Goal: Task Accomplishment & Management: Manage account settings

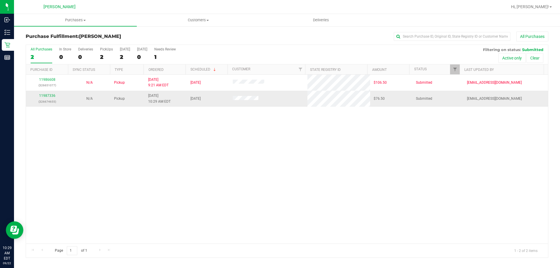
click at [51, 98] on div "11987336 (326674655)" at bounding box center [46, 98] width 35 height 11
click at [51, 97] on link "11987336" at bounding box center [47, 96] width 16 height 4
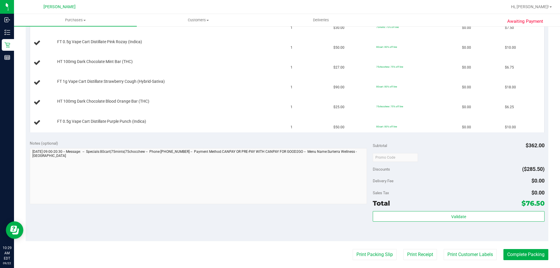
scroll to position [204, 0]
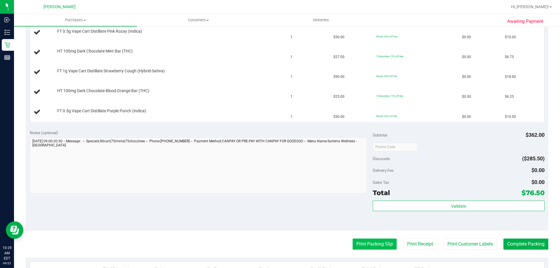
click at [366, 244] on button "Print Packing Slip" at bounding box center [375, 244] width 44 height 11
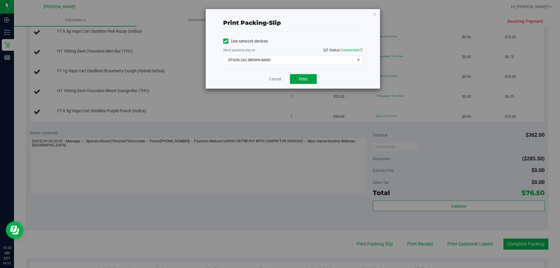
click at [305, 78] on span "Print" at bounding box center [303, 79] width 9 height 5
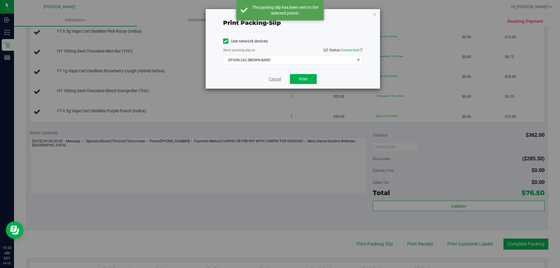
click at [275, 78] on link "Cancel" at bounding box center [275, 79] width 12 height 6
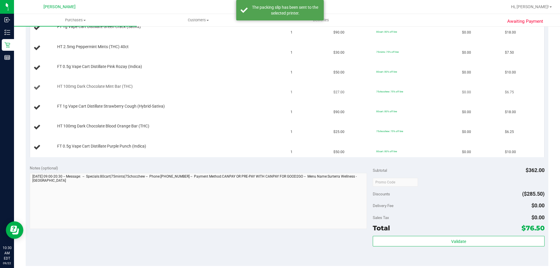
scroll to position [117, 0]
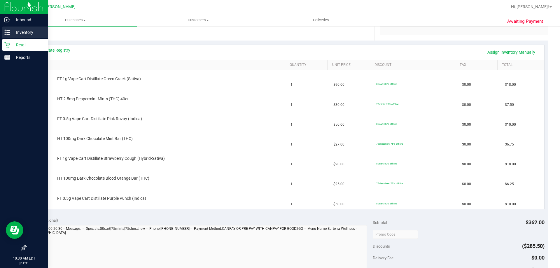
click at [20, 32] on p "Inventory" at bounding box center [27, 32] width 35 height 7
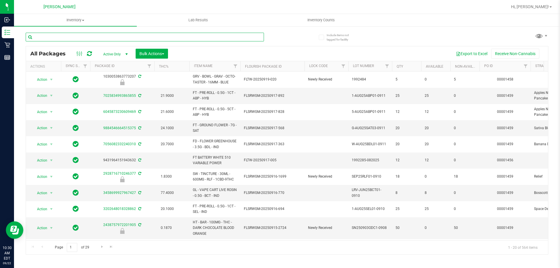
click at [101, 38] on input "text" at bounding box center [145, 37] width 238 height 9
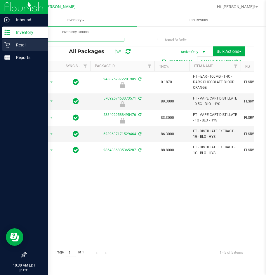
type input "blood"
click at [15, 42] on p "Retail" at bounding box center [27, 44] width 35 height 7
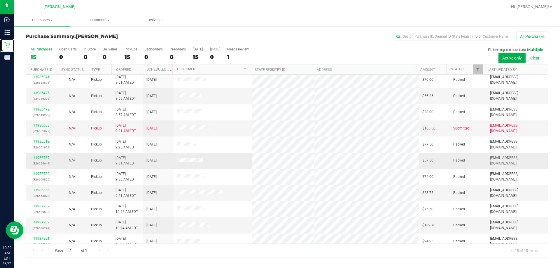
scroll to position [73, 0]
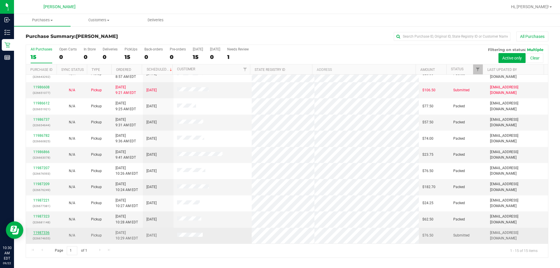
click at [43, 231] on link "11987336" at bounding box center [41, 233] width 16 height 4
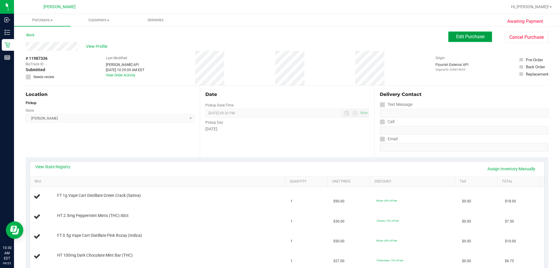
click at [469, 35] on span "Edit Purchase" at bounding box center [470, 37] width 28 height 6
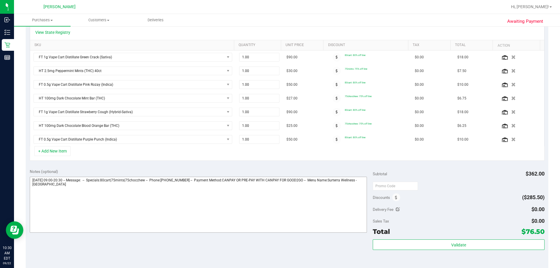
scroll to position [146, 0]
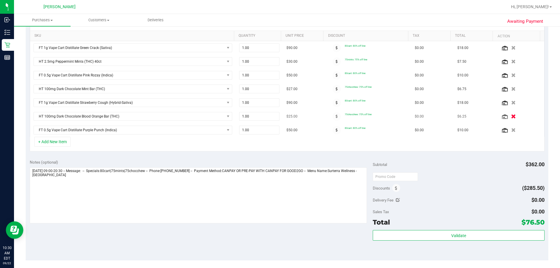
click at [509, 117] on button "button" at bounding box center [514, 116] width 10 height 6
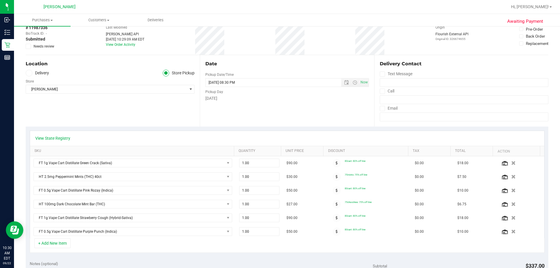
scroll to position [0, 0]
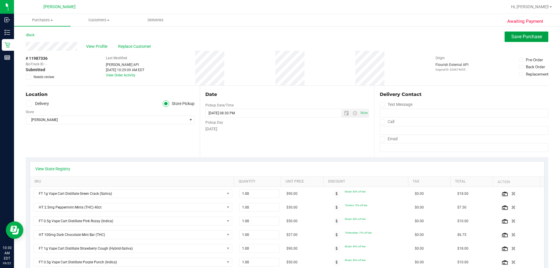
click at [525, 38] on span "Save Purchase" at bounding box center [526, 37] width 31 height 6
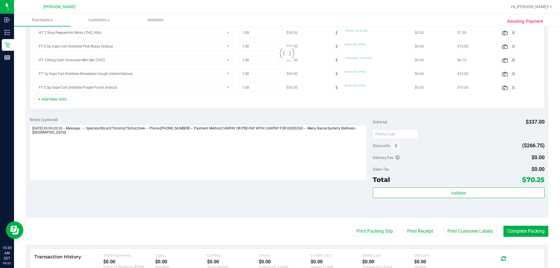
scroll to position [175, 0]
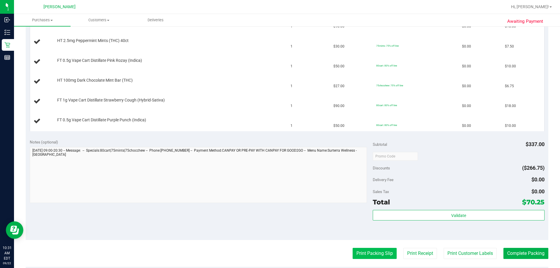
click at [363, 254] on button "Print Packing Slip" at bounding box center [375, 253] width 44 height 11
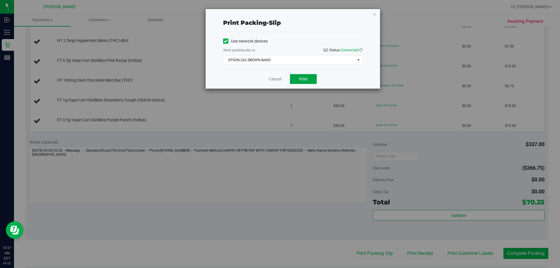
click at [302, 79] on span "Print" at bounding box center [303, 79] width 9 height 5
click at [273, 81] on link "Cancel" at bounding box center [275, 79] width 12 height 6
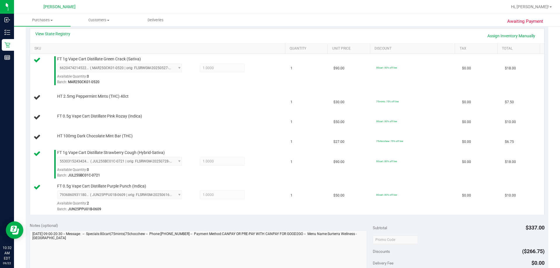
scroll to position [111, 0]
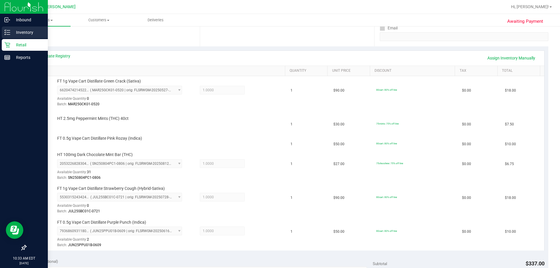
click at [26, 34] on p "Inventory" at bounding box center [27, 32] width 35 height 7
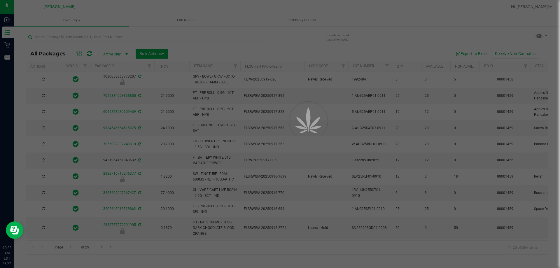
click at [85, 36] on div at bounding box center [280, 134] width 560 height 268
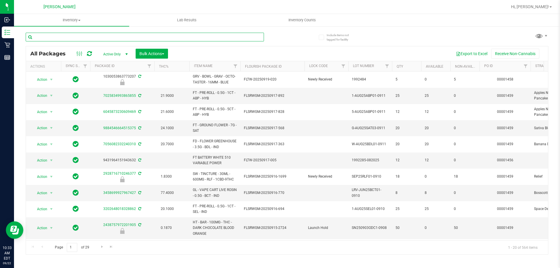
click at [85, 36] on input "text" at bounding box center [145, 37] width 238 height 9
type input "pink"
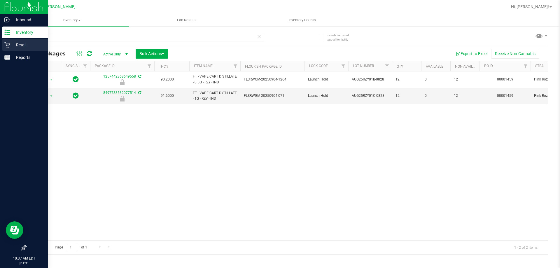
click at [24, 44] on p "Retail" at bounding box center [27, 44] width 35 height 7
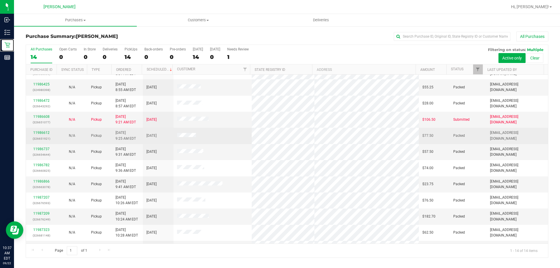
scroll to position [57, 0]
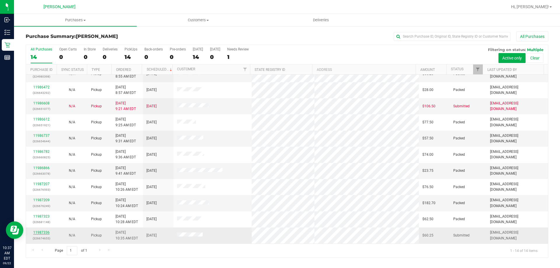
click at [36, 232] on link "11987336" at bounding box center [41, 233] width 16 height 4
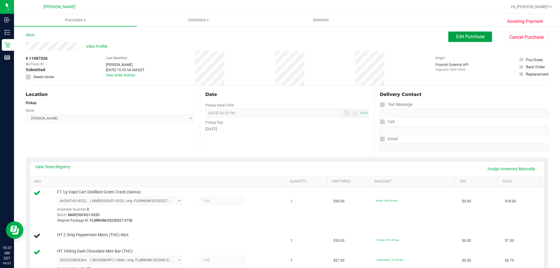
click at [460, 34] on button "Edit Purchase" at bounding box center [470, 37] width 44 height 11
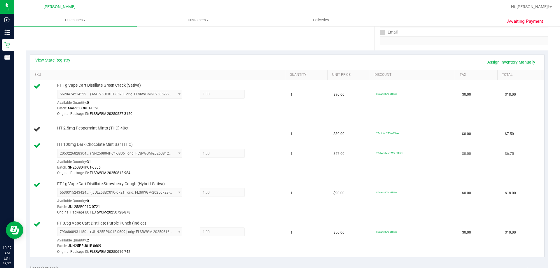
scroll to position [146, 0]
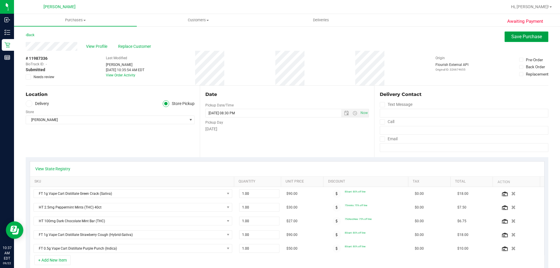
click at [517, 35] on span "Save Purchase" at bounding box center [526, 37] width 31 height 6
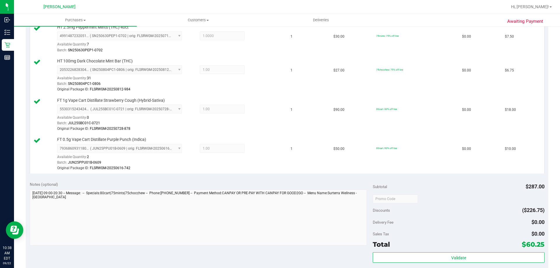
scroll to position [233, 0]
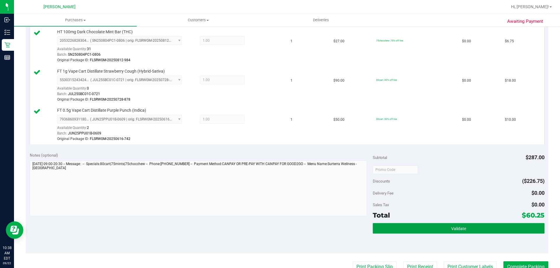
click at [446, 226] on button "Validate" at bounding box center [459, 228] width 172 height 11
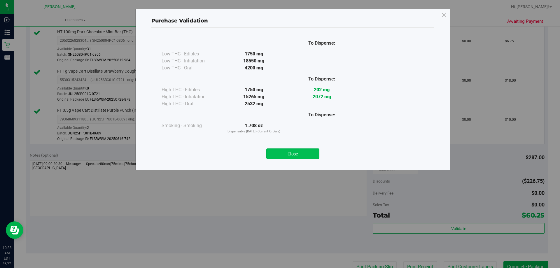
click at [296, 151] on button "Close" at bounding box center [292, 154] width 53 height 11
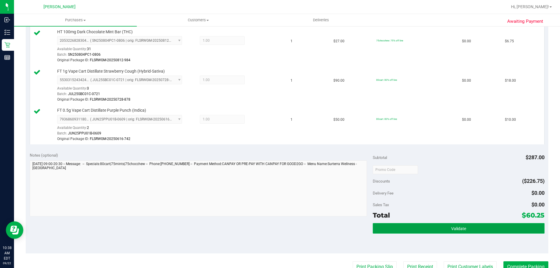
click at [454, 230] on span "Validate" at bounding box center [458, 228] width 15 height 5
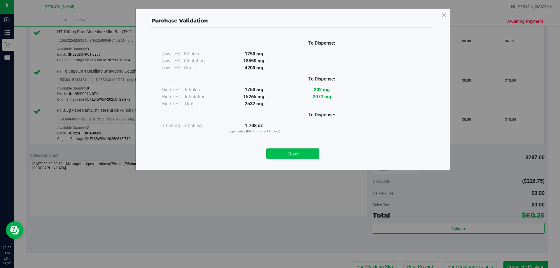
click at [303, 154] on button "Close" at bounding box center [292, 154] width 53 height 11
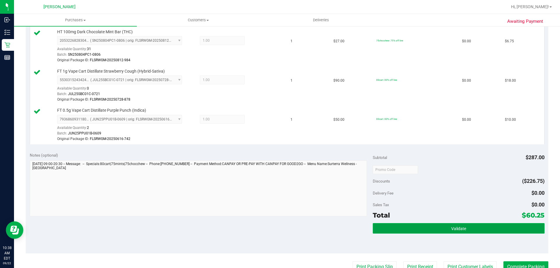
click at [446, 228] on button "Validate" at bounding box center [459, 228] width 172 height 11
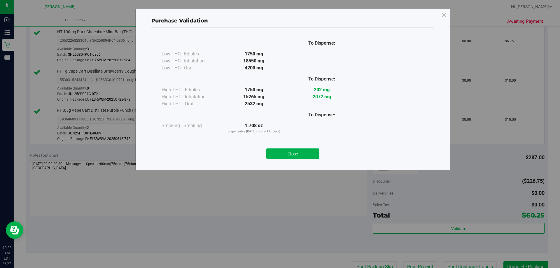
click at [305, 156] on button "Close" at bounding box center [292, 154] width 53 height 11
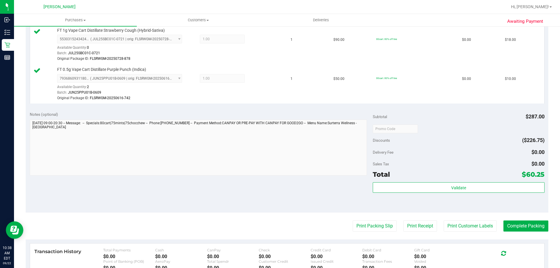
scroll to position [321, 0]
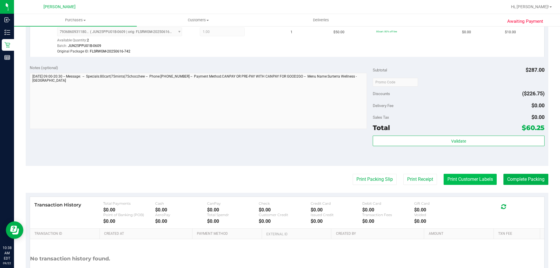
click at [469, 182] on button "Print Customer Labels" at bounding box center [470, 179] width 53 height 11
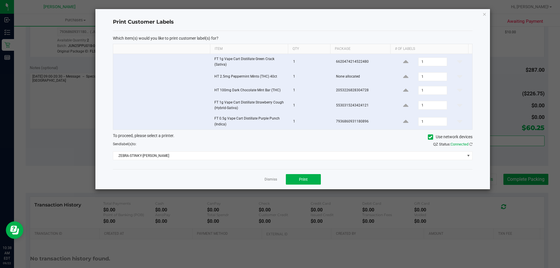
click at [307, 185] on div "Dismiss Print" at bounding box center [293, 179] width 360 height 20
click at [305, 179] on span "Print" at bounding box center [303, 179] width 9 height 5
click at [278, 178] on div "Dismiss Print" at bounding box center [293, 179] width 360 height 20
click at [272, 178] on link "Dismiss" at bounding box center [271, 179] width 13 height 5
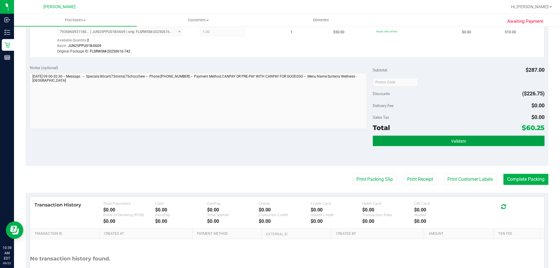
click at [470, 142] on button "Validate" at bounding box center [459, 141] width 172 height 11
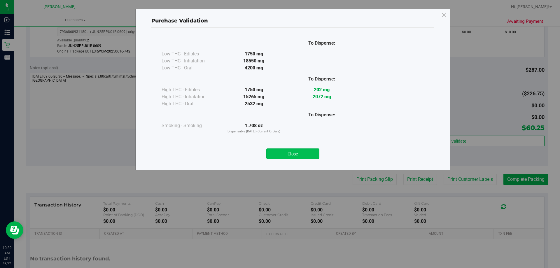
click at [289, 151] on button "Close" at bounding box center [292, 154] width 53 height 11
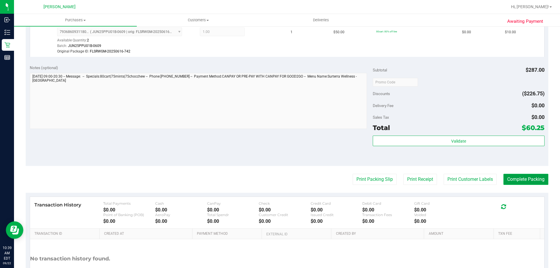
click at [522, 180] on button "Complete Packing" at bounding box center [526, 179] width 45 height 11
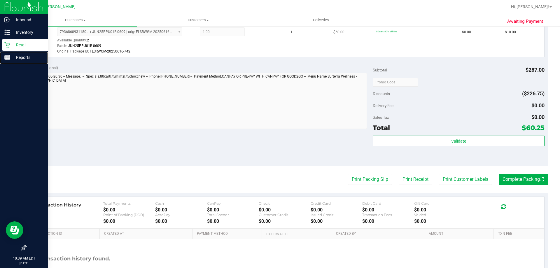
click at [17, 52] on div "Reports" at bounding box center [25, 58] width 46 height 12
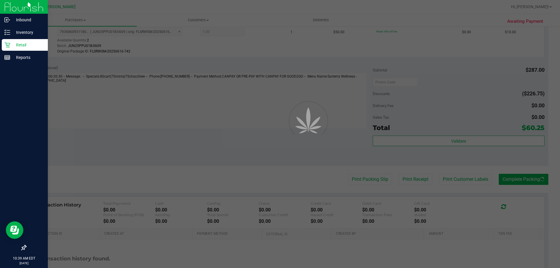
click at [19, 46] on p "Retail" at bounding box center [27, 44] width 35 height 7
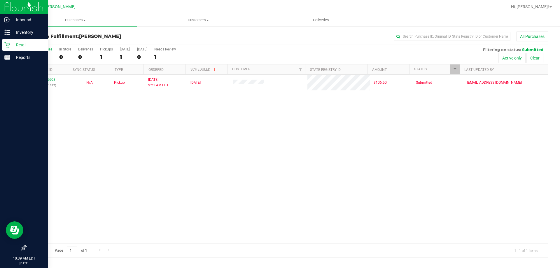
click at [21, 46] on p "Retail" at bounding box center [27, 44] width 35 height 7
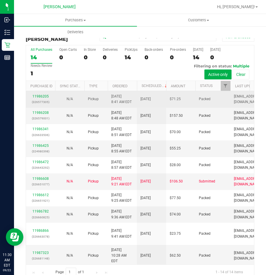
click at [216, 95] on td "Packed" at bounding box center [212, 99] width 35 height 16
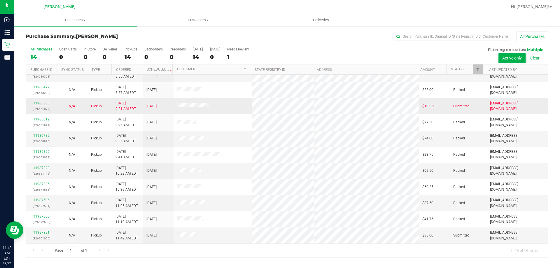
click at [38, 102] on link "11986608" at bounding box center [41, 103] width 16 height 4
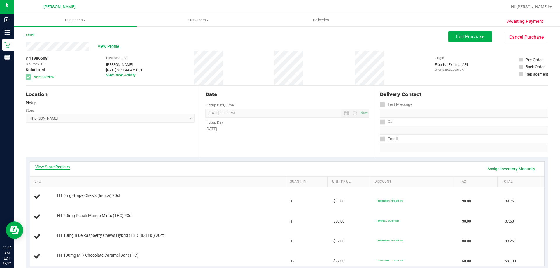
click at [51, 165] on link "View State Registry" at bounding box center [52, 167] width 35 height 6
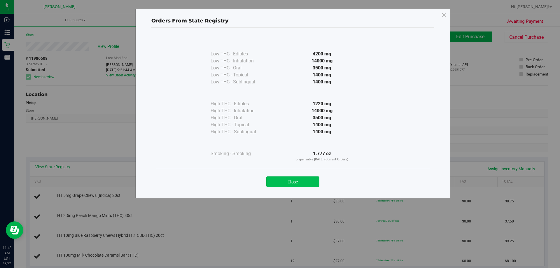
click at [288, 183] on button "Close" at bounding box center [292, 182] width 53 height 11
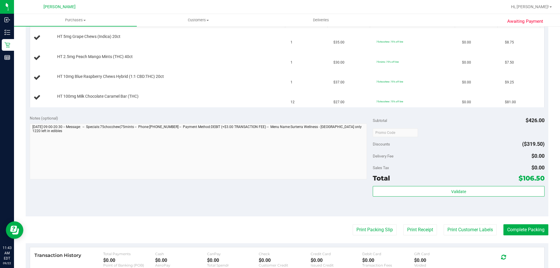
scroll to position [146, 0]
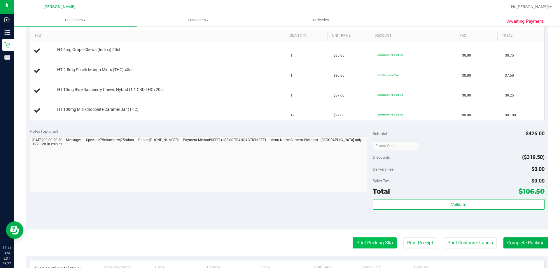
click at [370, 245] on button "Print Packing Slip" at bounding box center [375, 243] width 44 height 11
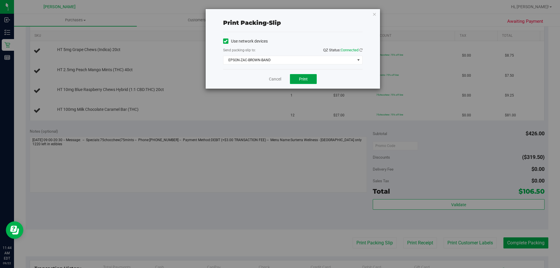
click at [305, 77] on span "Print" at bounding box center [303, 79] width 9 height 5
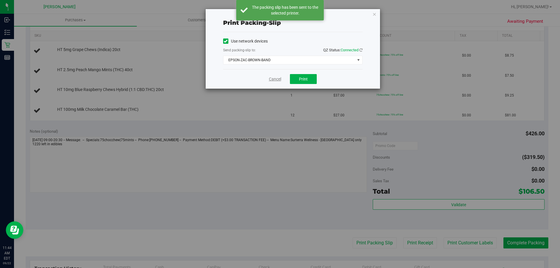
click at [274, 79] on link "Cancel" at bounding box center [275, 79] width 12 height 6
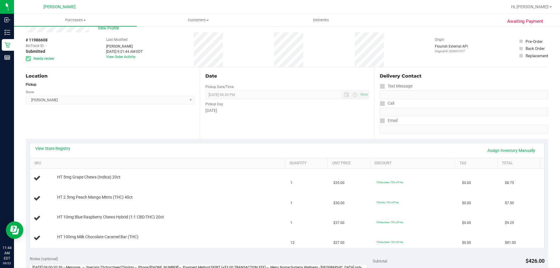
scroll to position [0, 0]
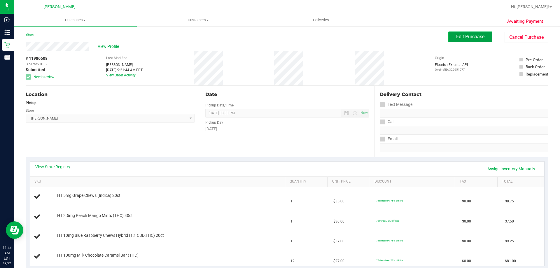
click at [483, 37] on button "Edit Purchase" at bounding box center [470, 37] width 44 height 11
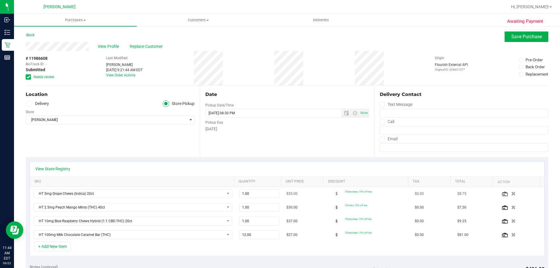
click at [511, 192] on icon "button" at bounding box center [513, 194] width 4 height 4
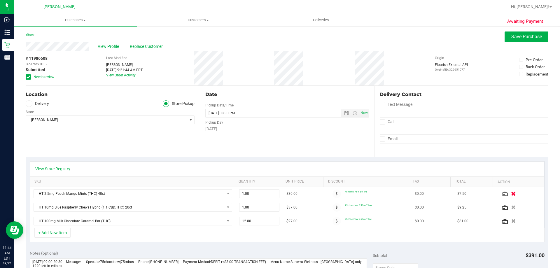
click at [511, 193] on icon "button" at bounding box center [513, 194] width 5 height 4
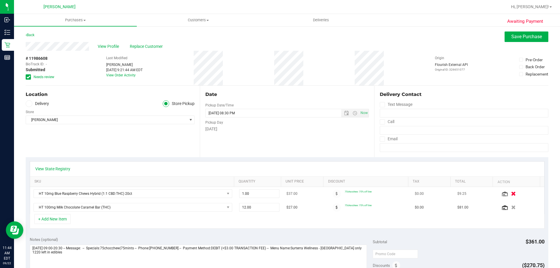
click at [511, 194] on icon "button" at bounding box center [513, 194] width 5 height 4
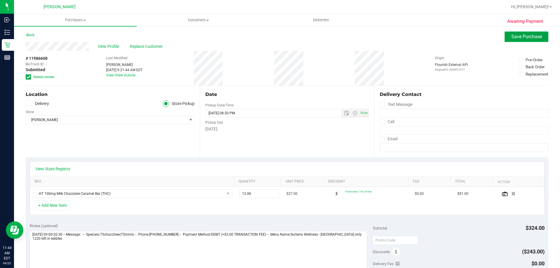
click at [533, 38] on span "Save Purchase" at bounding box center [526, 37] width 31 height 6
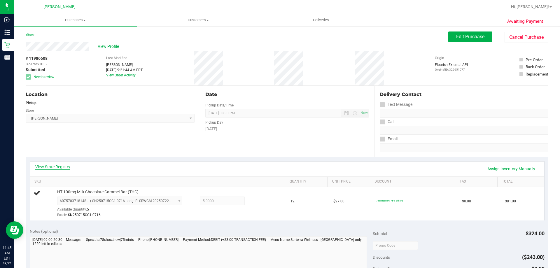
click at [53, 167] on link "View State Registry" at bounding box center [52, 167] width 35 height 6
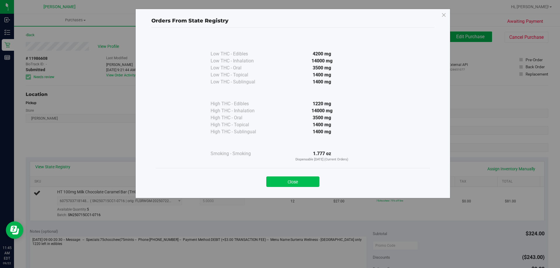
click at [291, 177] on button "Close" at bounding box center [292, 182] width 53 height 11
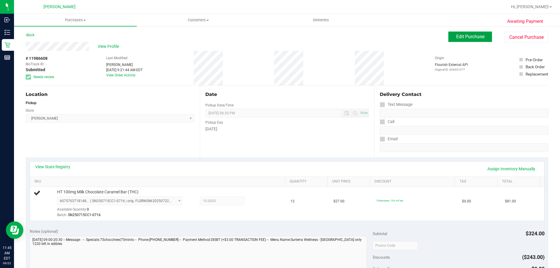
click at [464, 39] on span "Edit Purchase" at bounding box center [470, 37] width 28 height 6
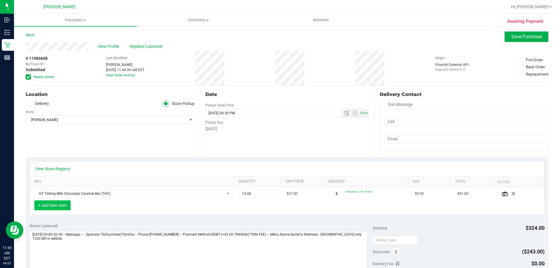
click at [60, 210] on button "+ Add New Item" at bounding box center [52, 205] width 36 height 10
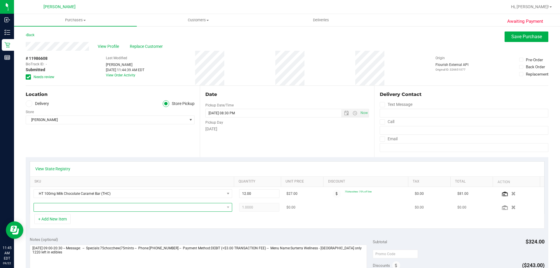
click at [61, 207] on span "NO DATA FOUND" at bounding box center [129, 207] width 191 height 8
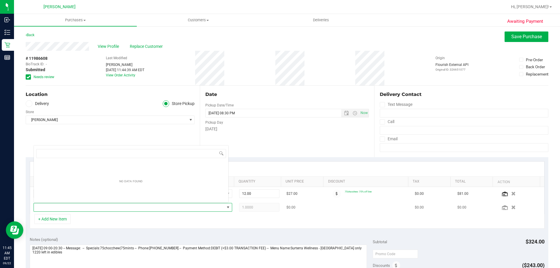
scroll to position [9, 193]
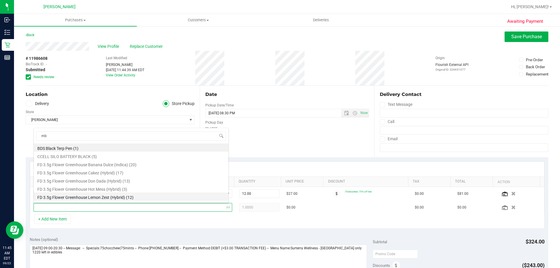
type input "mbl"
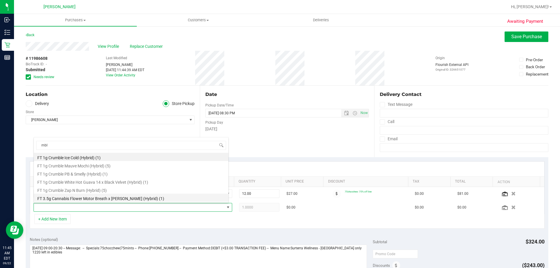
click at [62, 198] on li "FT 3.5g Cannabis Flower Motor Breath x [PERSON_NAME] (Hybrid) (1)" at bounding box center [131, 198] width 195 height 8
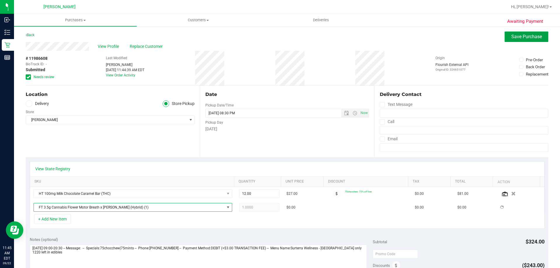
click at [519, 36] on span "Save Purchase" at bounding box center [526, 37] width 31 height 6
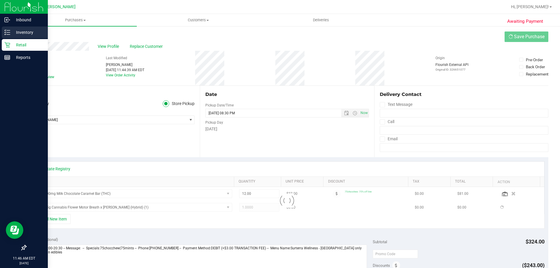
click at [11, 35] on p "Inventory" at bounding box center [27, 32] width 35 height 7
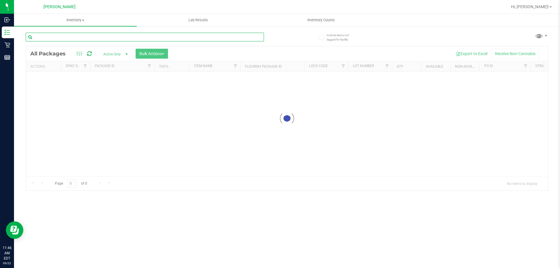
click at [67, 38] on input "text" at bounding box center [145, 37] width 238 height 9
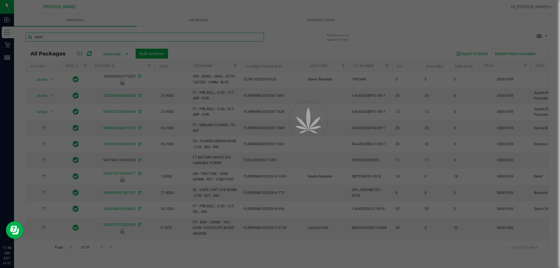
type input "carme"
type input "[DATE]"
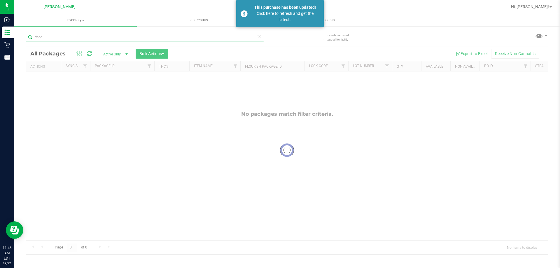
type input "choc"
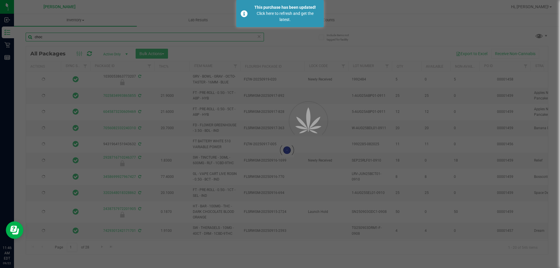
type input "[DATE]"
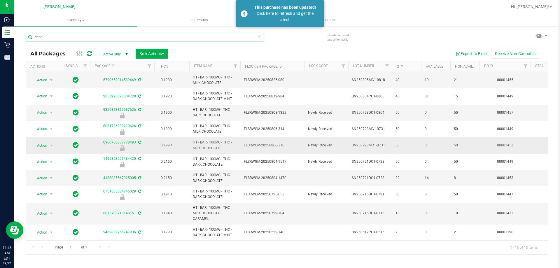
scroll to position [69, 0]
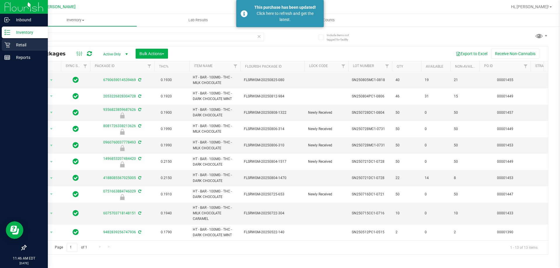
click at [20, 46] on p "Retail" at bounding box center [27, 44] width 35 height 7
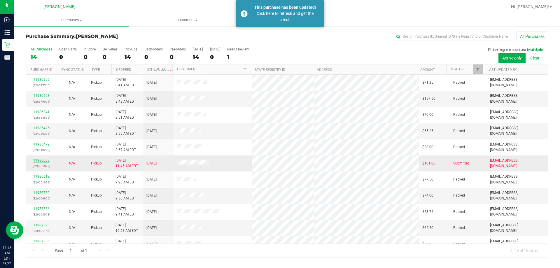
click at [37, 159] on link "11986608" at bounding box center [41, 160] width 16 height 4
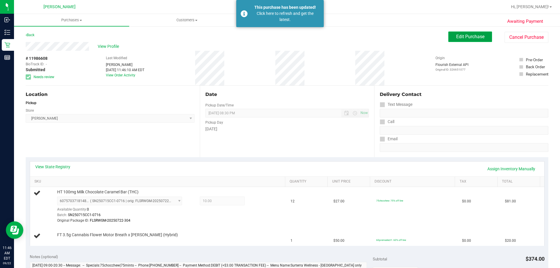
click at [474, 34] on button "Edit Purchase" at bounding box center [470, 37] width 44 height 11
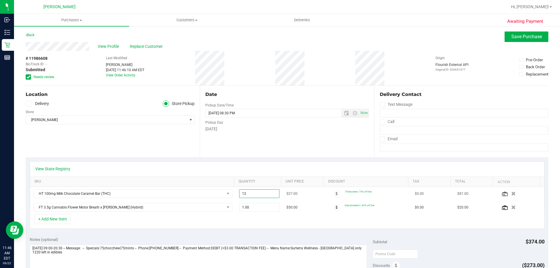
click at [242, 196] on span "12.00 12" at bounding box center [259, 193] width 41 height 9
type input "1"
type input "10"
type input "10.00"
click at [306, 150] on div "Date Pickup Date/Time [DATE] Now [DATE] 08:30 PM Now Pickup Day [DATE]" at bounding box center [287, 121] width 174 height 71
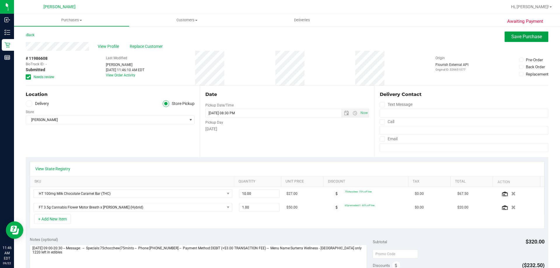
click at [535, 40] on button "Save Purchase" at bounding box center [527, 37] width 44 height 11
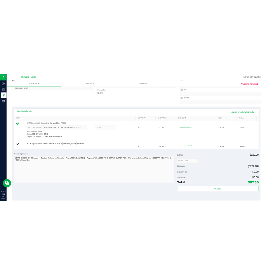
scroll to position [146, 0]
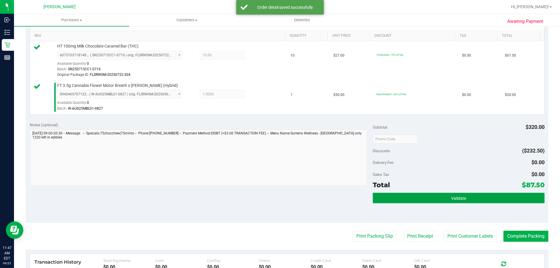
click at [413, 198] on button "Validate" at bounding box center [459, 198] width 172 height 11
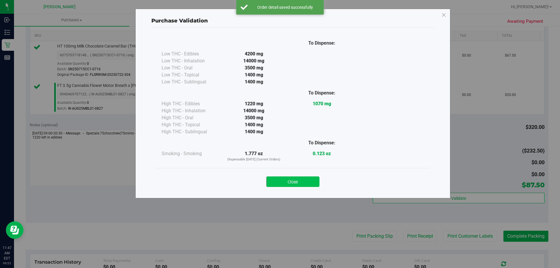
click at [289, 182] on button "Close" at bounding box center [292, 182] width 53 height 11
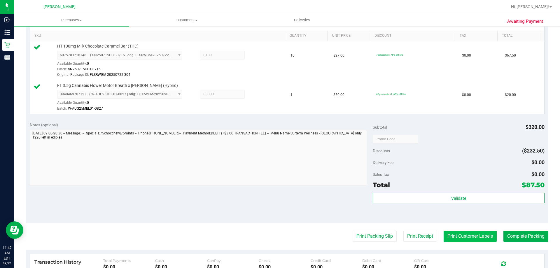
click at [458, 235] on button "Print Customer Labels" at bounding box center [470, 236] width 53 height 11
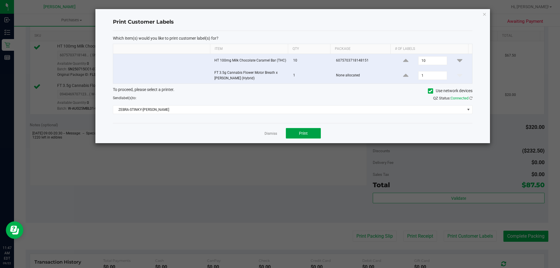
click at [297, 134] on button "Print" at bounding box center [303, 133] width 35 height 11
click at [273, 132] on link "Dismiss" at bounding box center [271, 133] width 13 height 5
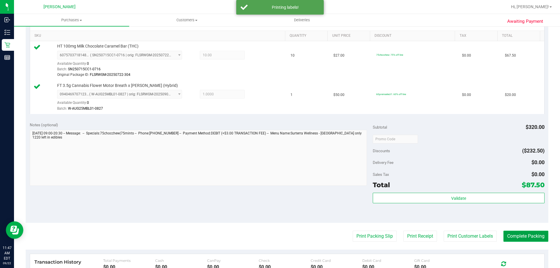
click at [523, 232] on button "Complete Packing" at bounding box center [526, 236] width 45 height 11
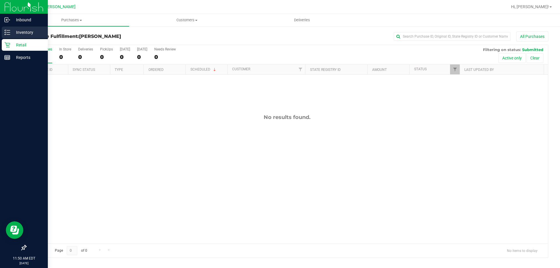
click at [10, 30] on line at bounding box center [8, 30] width 3 height 0
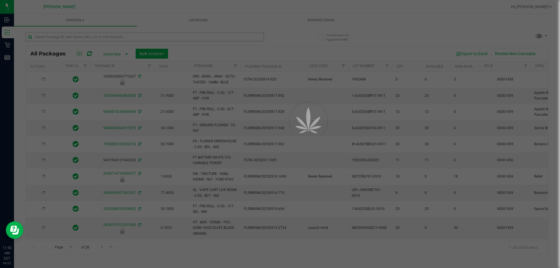
click at [99, 39] on div at bounding box center [280, 134] width 560 height 268
type input "[DATE]"
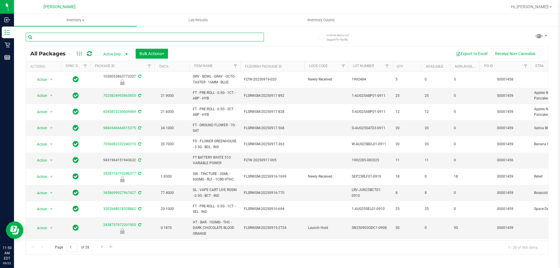
click at [99, 37] on input "text" at bounding box center [145, 37] width 238 height 9
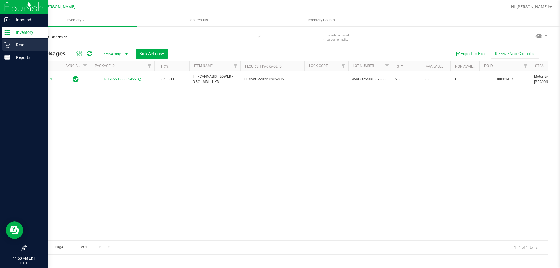
type input "1617829138276956"
click at [13, 44] on p "Retail" at bounding box center [27, 44] width 35 height 7
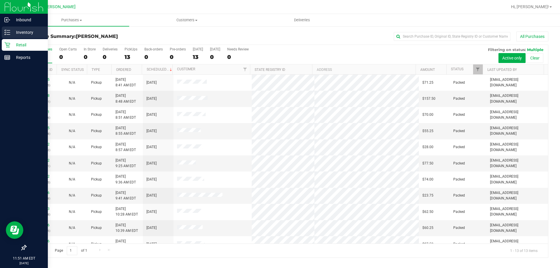
click at [15, 33] on p "Inventory" at bounding box center [27, 32] width 35 height 7
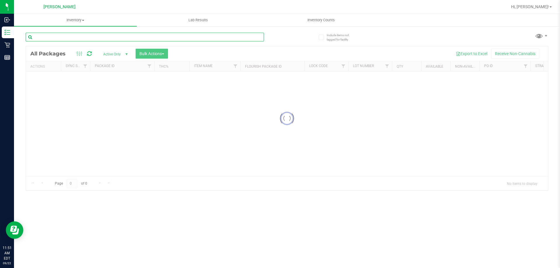
click at [68, 39] on input "text" at bounding box center [145, 37] width 238 height 9
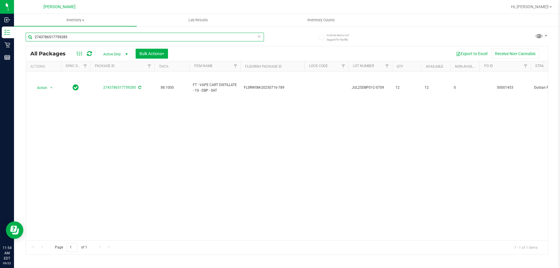
click at [85, 38] on input "2743786517759285" at bounding box center [145, 37] width 238 height 9
type input "2"
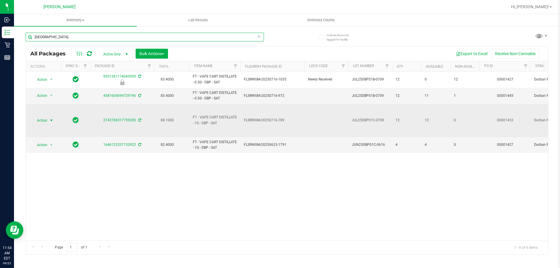
type input "[GEOGRAPHIC_DATA]"
click at [45, 119] on span "Action" at bounding box center [40, 120] width 16 height 8
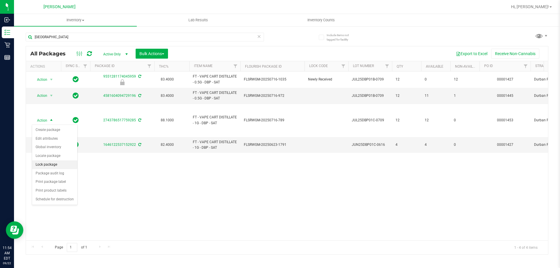
click at [50, 167] on li "Lock package" at bounding box center [54, 164] width 45 height 9
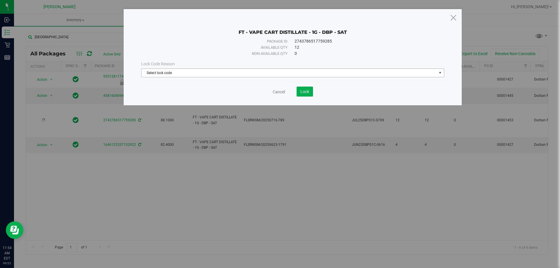
click at [200, 75] on span "Select lock code" at bounding box center [289, 73] width 295 height 8
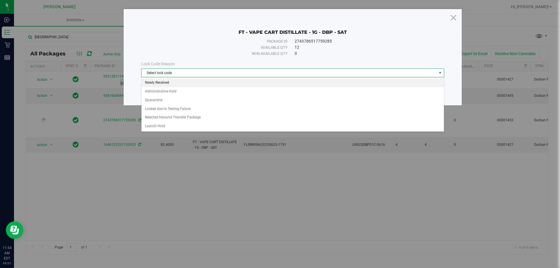
click at [163, 83] on li "Newly Received" at bounding box center [293, 82] width 303 height 9
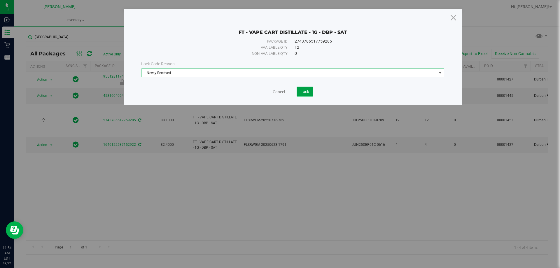
click at [299, 93] on button "Lock" at bounding box center [305, 92] width 16 height 10
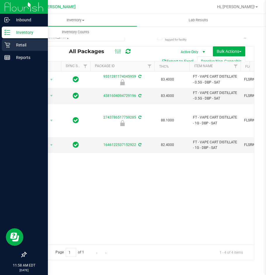
click at [22, 46] on p "Retail" at bounding box center [27, 44] width 35 height 7
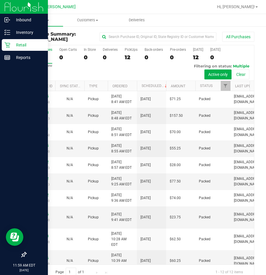
click at [8, 48] on div "Retail" at bounding box center [25, 45] width 46 height 12
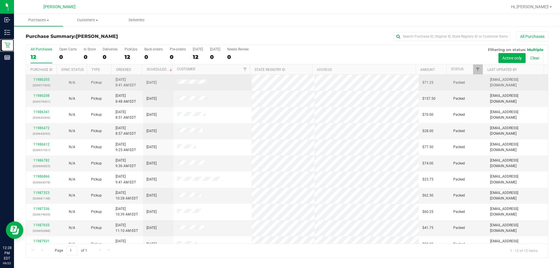
scroll to position [25, 0]
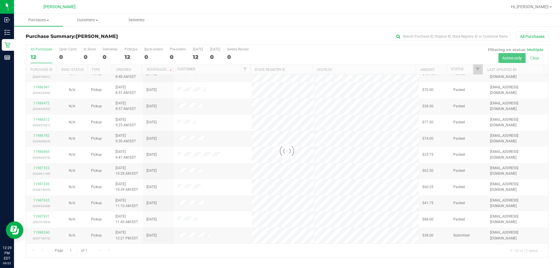
click at [38, 233] on div at bounding box center [287, 151] width 522 height 213
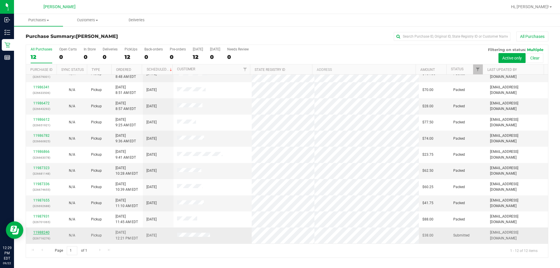
click at [41, 233] on link "11988240" at bounding box center [41, 233] width 16 height 4
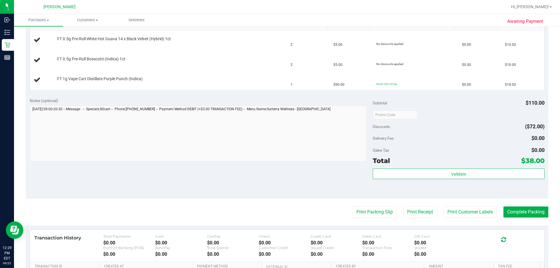
scroll to position [88, 0]
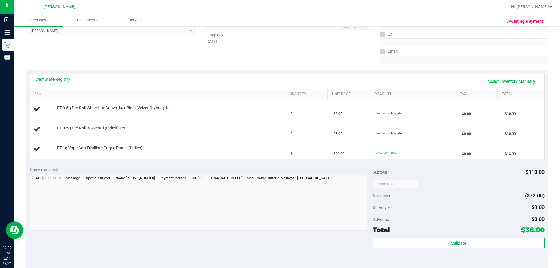
click at [63, 84] on div "View State Registry Assign Inventory Manually" at bounding box center [287, 81] width 504 height 10
click at [63, 79] on link "View State Registry" at bounding box center [52, 79] width 35 height 6
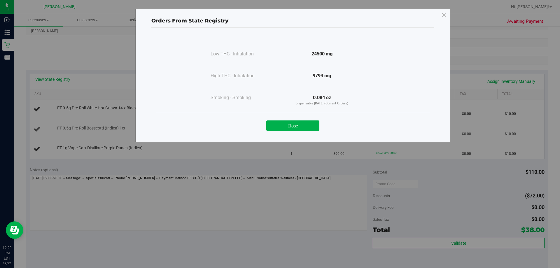
click at [300, 124] on button "Close" at bounding box center [292, 126] width 53 height 11
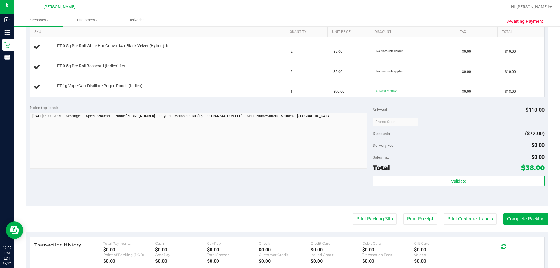
scroll to position [233, 0]
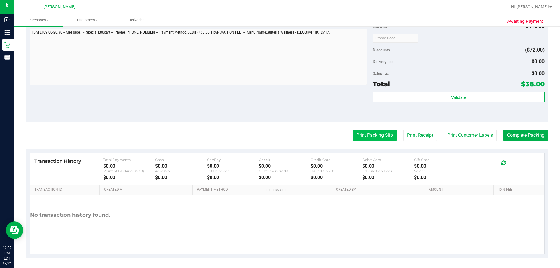
click at [369, 138] on button "Print Packing Slip" at bounding box center [375, 135] width 44 height 11
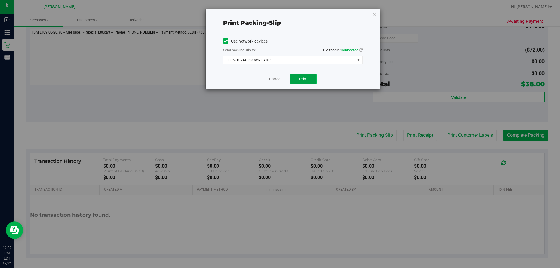
click at [309, 84] on button "Print" at bounding box center [303, 79] width 27 height 10
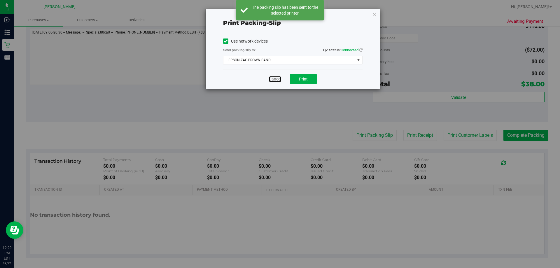
click at [273, 78] on link "Cancel" at bounding box center [275, 79] width 12 height 6
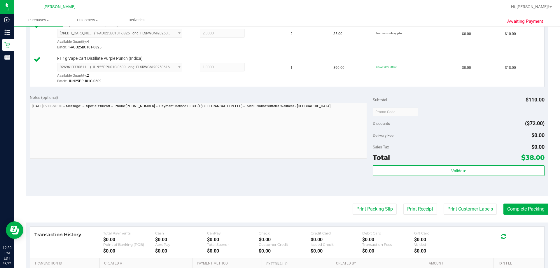
scroll to position [204, 0]
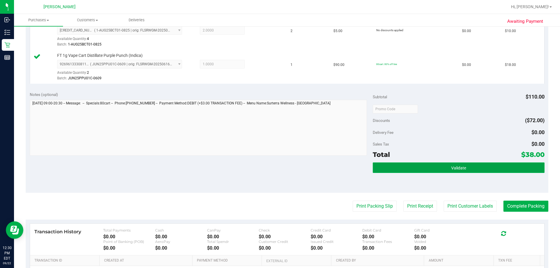
click at [439, 170] on button "Validate" at bounding box center [459, 168] width 172 height 11
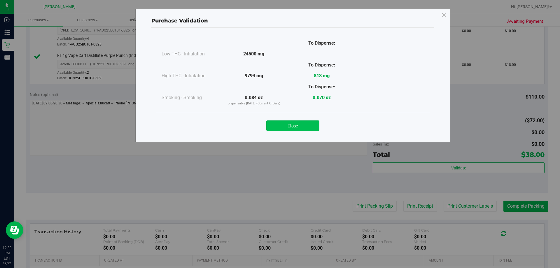
click at [295, 128] on button "Close" at bounding box center [292, 126] width 53 height 11
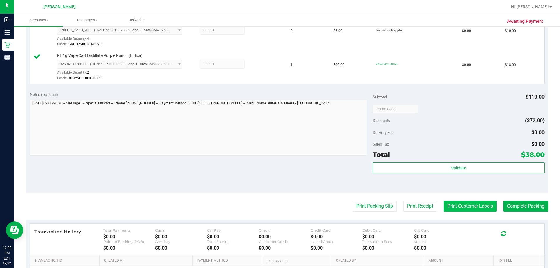
click at [454, 207] on button "Print Customer Labels" at bounding box center [470, 206] width 53 height 11
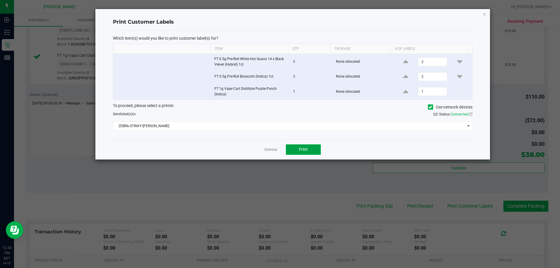
click at [292, 150] on button "Print" at bounding box center [303, 149] width 35 height 11
click at [273, 144] on div "Dismiss Print" at bounding box center [293, 149] width 360 height 20
click at [273, 150] on link "Dismiss" at bounding box center [271, 149] width 13 height 5
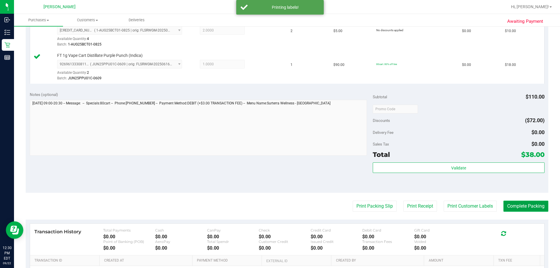
click at [516, 210] on button "Complete Packing" at bounding box center [526, 206] width 45 height 11
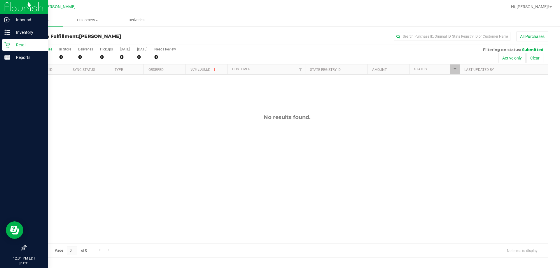
click at [11, 46] on p "Retail" at bounding box center [27, 44] width 35 height 7
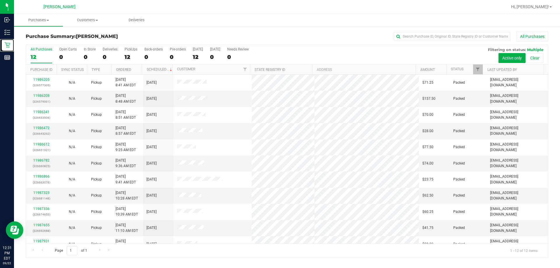
click at [0, 39] on link "Retail" at bounding box center [7, 45] width 14 height 13
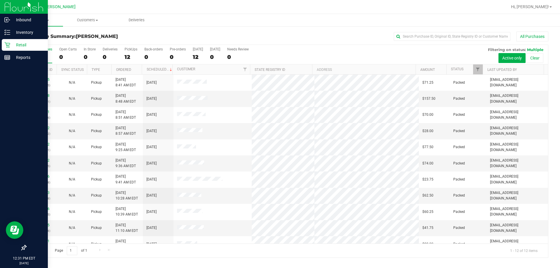
click at [13, 179] on div at bounding box center [24, 153] width 48 height 178
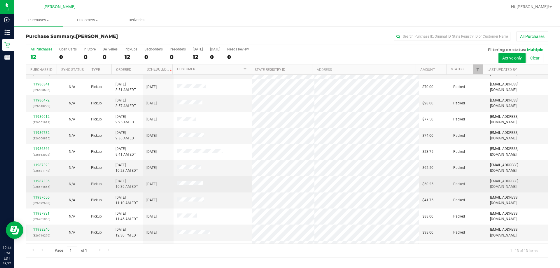
scroll to position [41, 0]
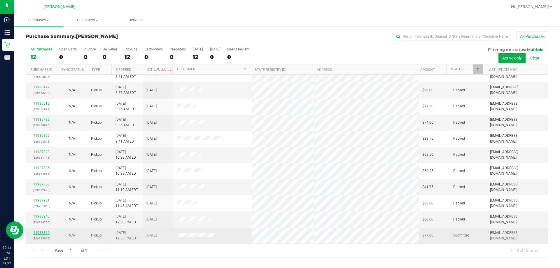
click at [44, 233] on link "11988366" at bounding box center [41, 233] width 16 height 4
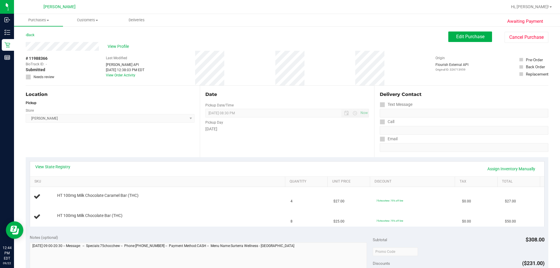
scroll to position [117, 0]
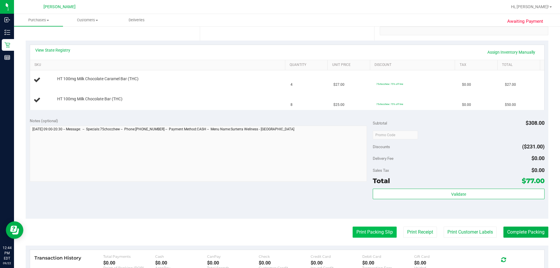
click at [353, 231] on button "Print Packing Slip" at bounding box center [375, 232] width 44 height 11
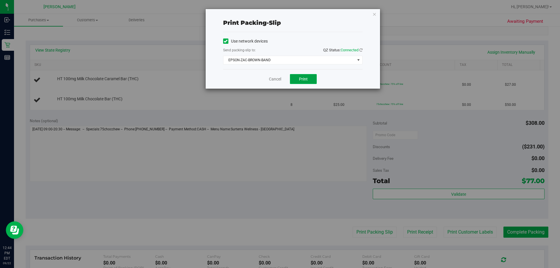
click at [308, 80] on button "Print" at bounding box center [303, 79] width 27 height 10
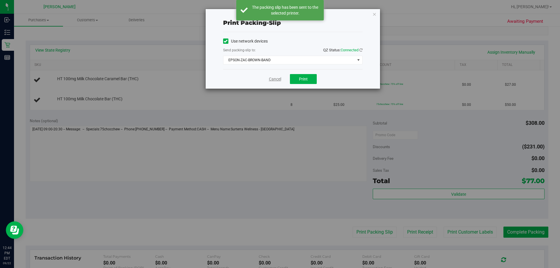
click at [270, 80] on link "Cancel" at bounding box center [275, 79] width 12 height 6
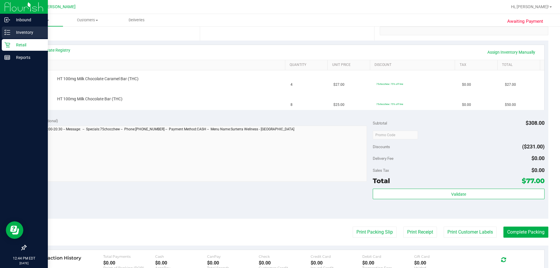
click at [19, 31] on p "Inventory" at bounding box center [27, 32] width 35 height 7
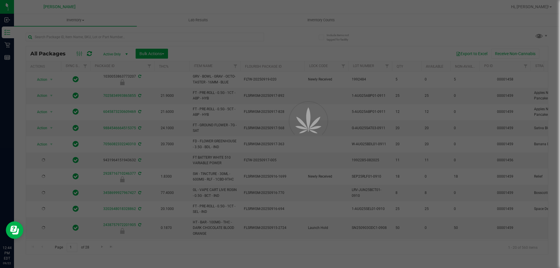
type input "[DATE]"
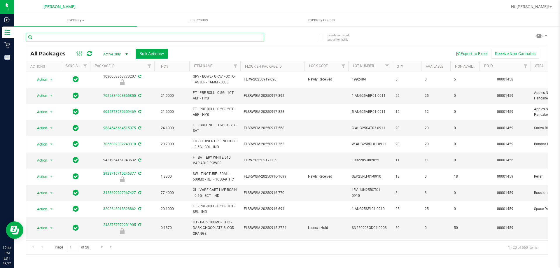
click at [59, 36] on input "text" at bounding box center [145, 37] width 238 height 9
type input "choc"
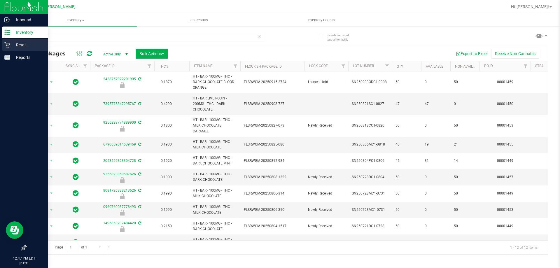
click at [6, 47] on icon at bounding box center [7, 45] width 6 height 6
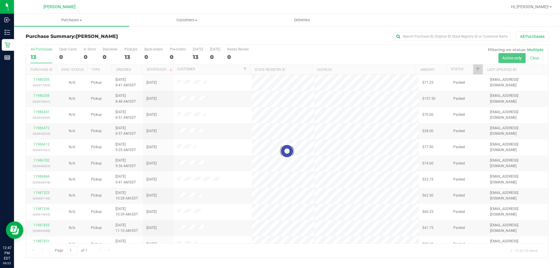
click at [179, 128] on div at bounding box center [287, 151] width 522 height 213
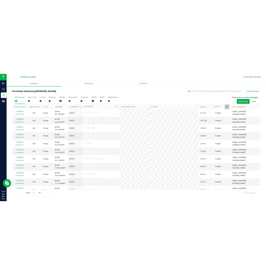
scroll to position [41, 0]
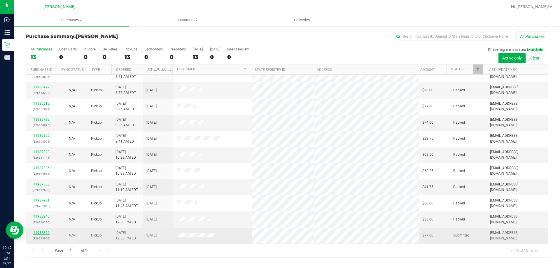
click at [43, 233] on link "11988366" at bounding box center [41, 233] width 16 height 4
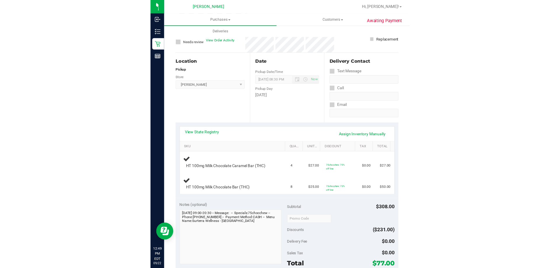
scroll to position [88, 0]
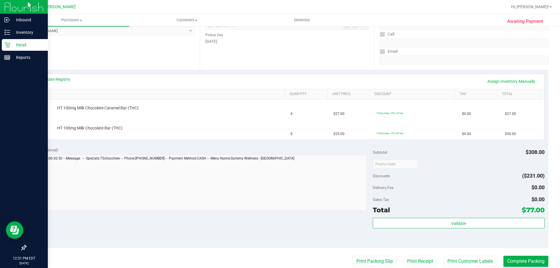
click at [12, 41] on div "Retail" at bounding box center [25, 45] width 46 height 12
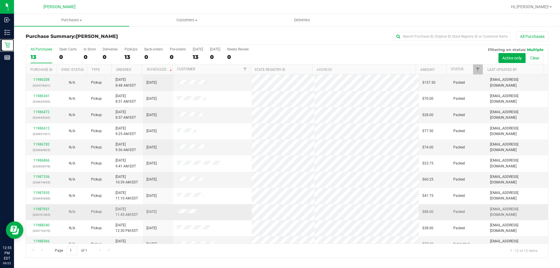
scroll to position [25, 0]
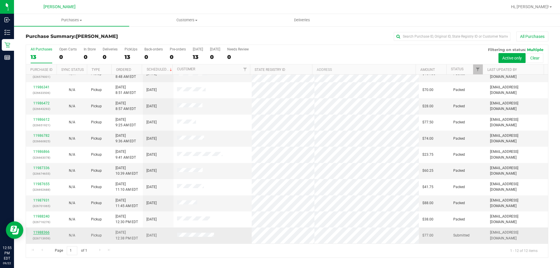
click at [38, 231] on link "11988366" at bounding box center [41, 233] width 16 height 4
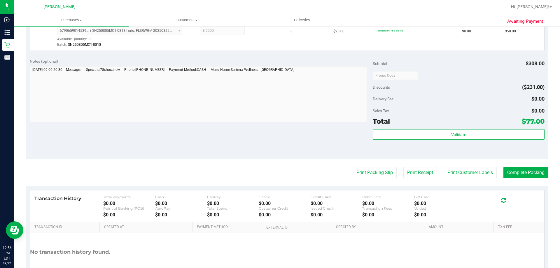
scroll to position [204, 0]
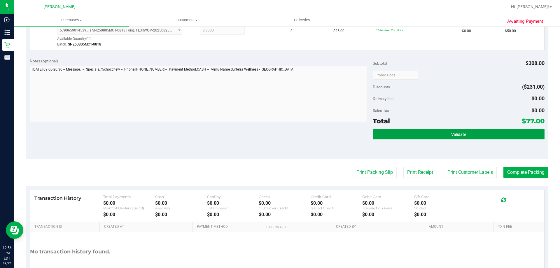
click at [435, 132] on button "Validate" at bounding box center [459, 134] width 172 height 11
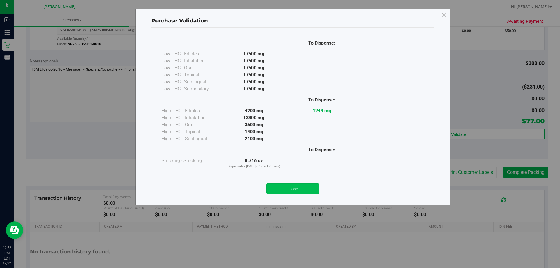
click at [300, 188] on button "Close" at bounding box center [292, 189] width 53 height 11
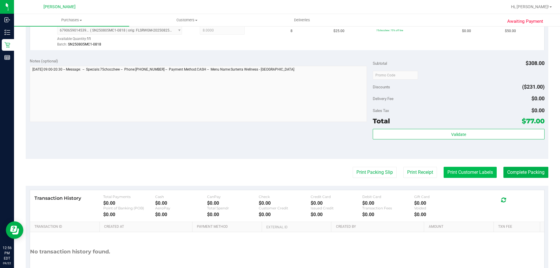
click at [460, 174] on button "Print Customer Labels" at bounding box center [470, 172] width 53 height 11
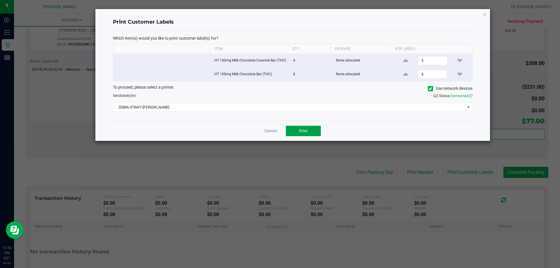
click at [310, 133] on button "Print" at bounding box center [303, 131] width 35 height 11
click at [273, 130] on link "Dismiss" at bounding box center [271, 131] width 13 height 5
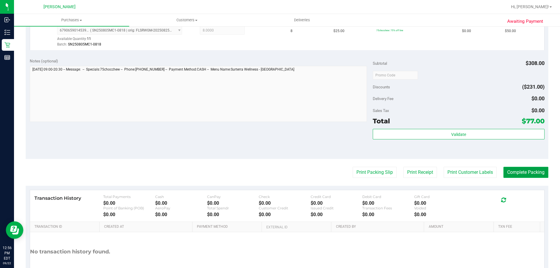
click at [525, 175] on button "Complete Packing" at bounding box center [526, 172] width 45 height 11
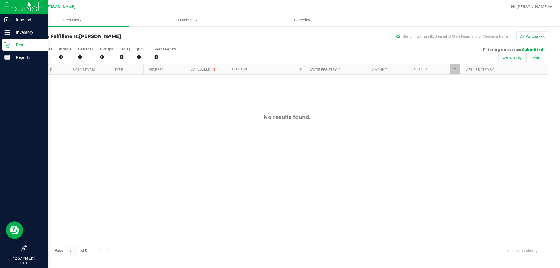
click at [22, 46] on p "Retail" at bounding box center [27, 44] width 35 height 7
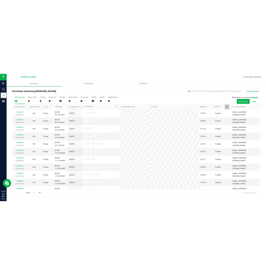
scroll to position [73, 0]
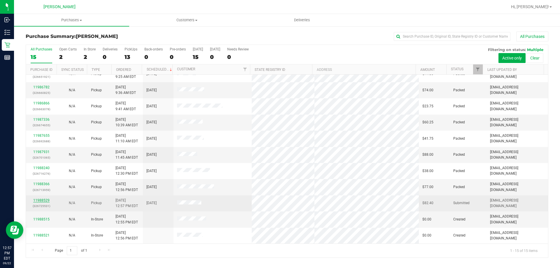
click at [39, 202] on link "11988529" at bounding box center [41, 200] width 16 height 4
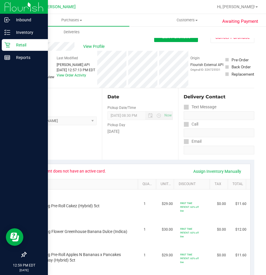
click at [9, 42] on icon at bounding box center [7, 45] width 6 height 6
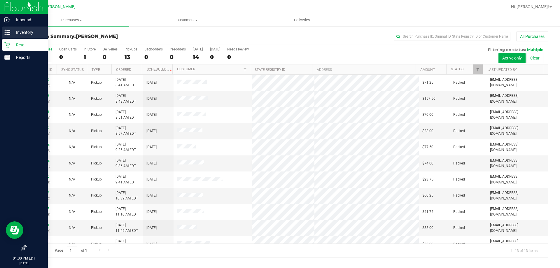
click at [11, 31] on p "Inventory" at bounding box center [27, 32] width 35 height 7
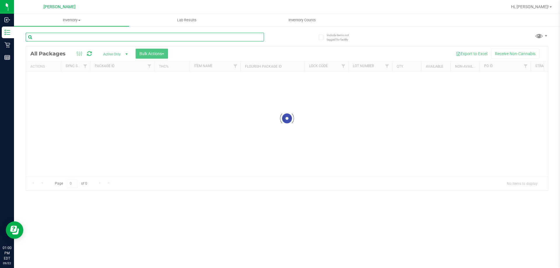
click at [105, 35] on input "text" at bounding box center [145, 37] width 238 height 9
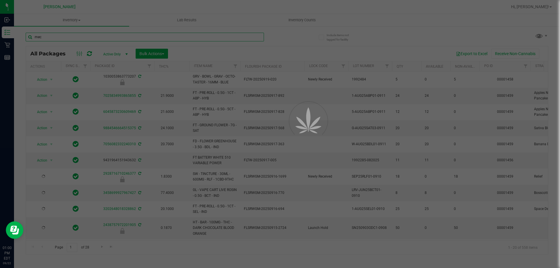
type input "mec"
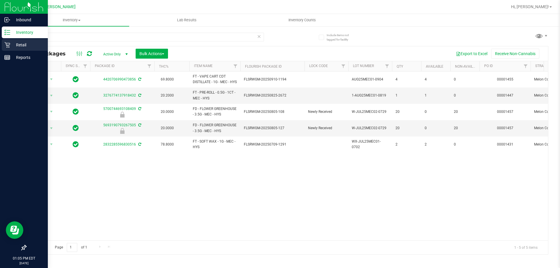
click at [11, 44] on p "Retail" at bounding box center [27, 44] width 35 height 7
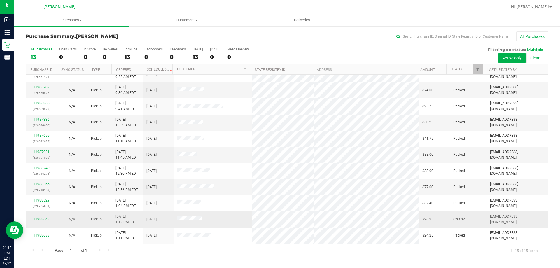
click at [37, 219] on link "11988648" at bounding box center [41, 219] width 16 height 4
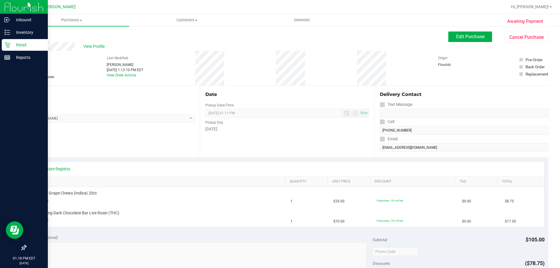
click at [19, 42] on p "Retail" at bounding box center [27, 44] width 35 height 7
